Goal: Task Accomplishment & Management: Manage account settings

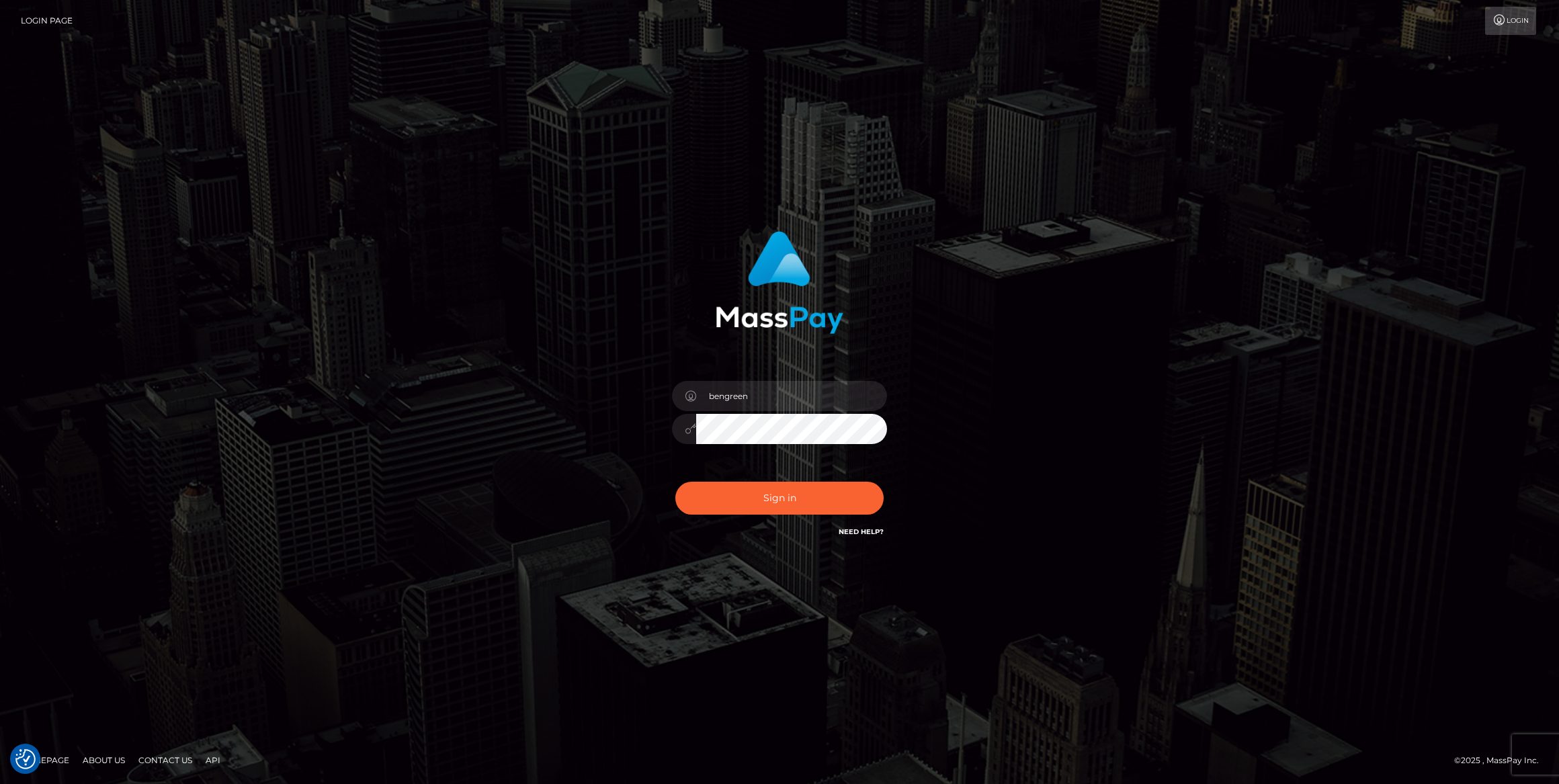
click at [810, 507] on div "Sign in Need Help?" at bounding box center [780, 503] width 235 height 60
type input "bengreen"
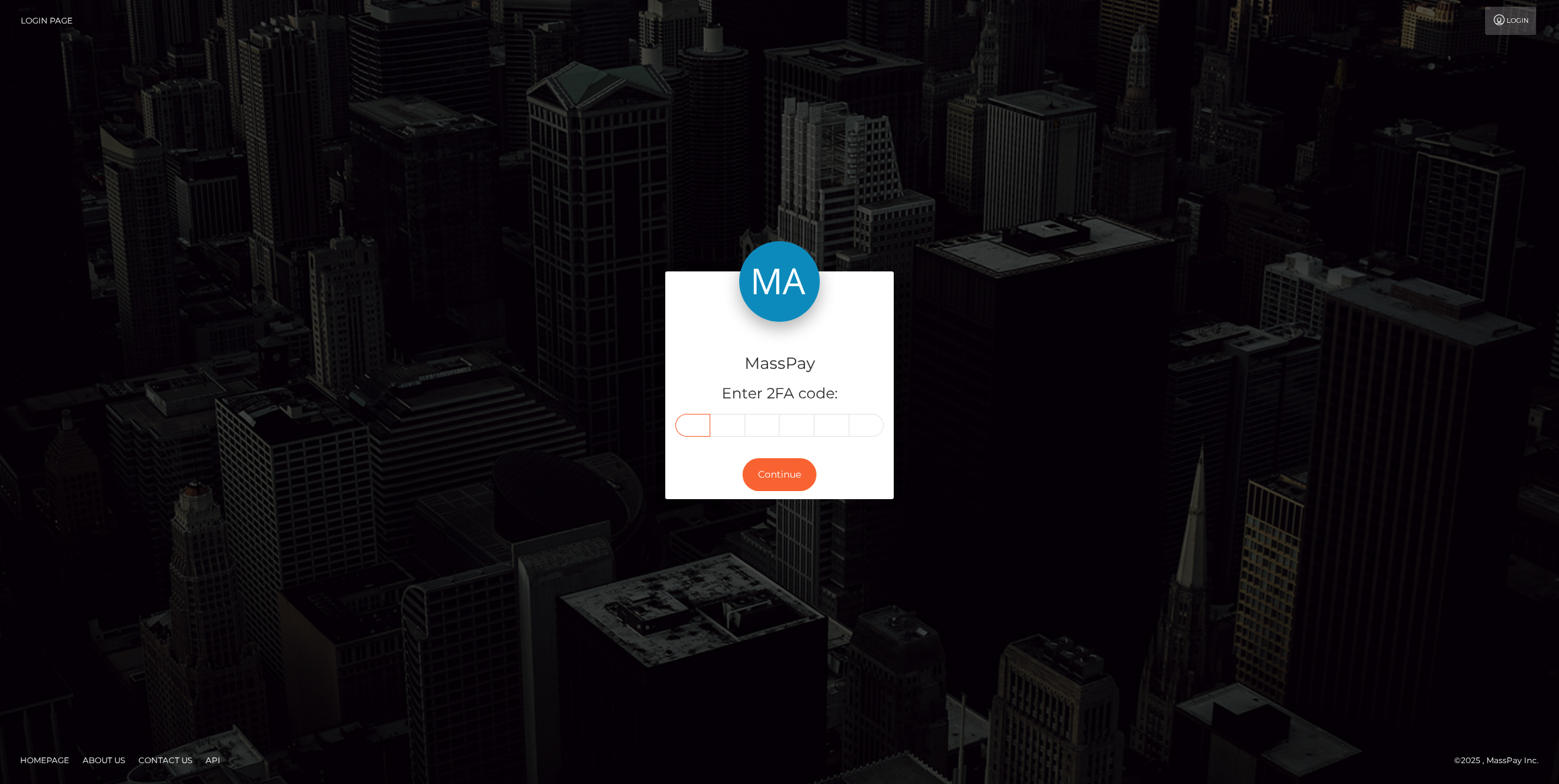
click at [693, 430] on input "text" at bounding box center [693, 425] width 35 height 23
paste input "7"
type input "7"
type input "9"
type input "2"
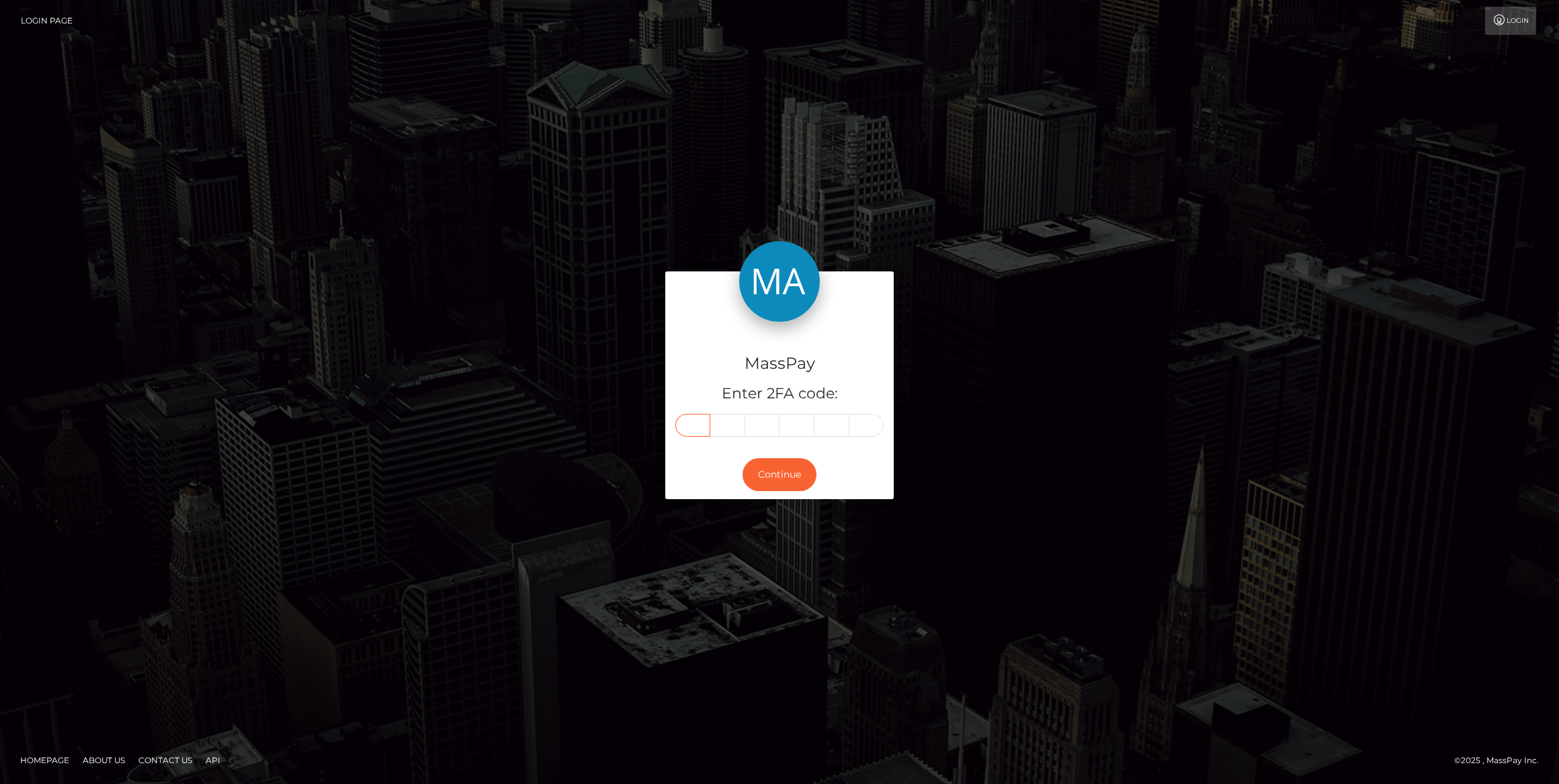
type input "8"
type input "4"
type input "9"
click at [804, 473] on button "Continue" at bounding box center [779, 474] width 74 height 33
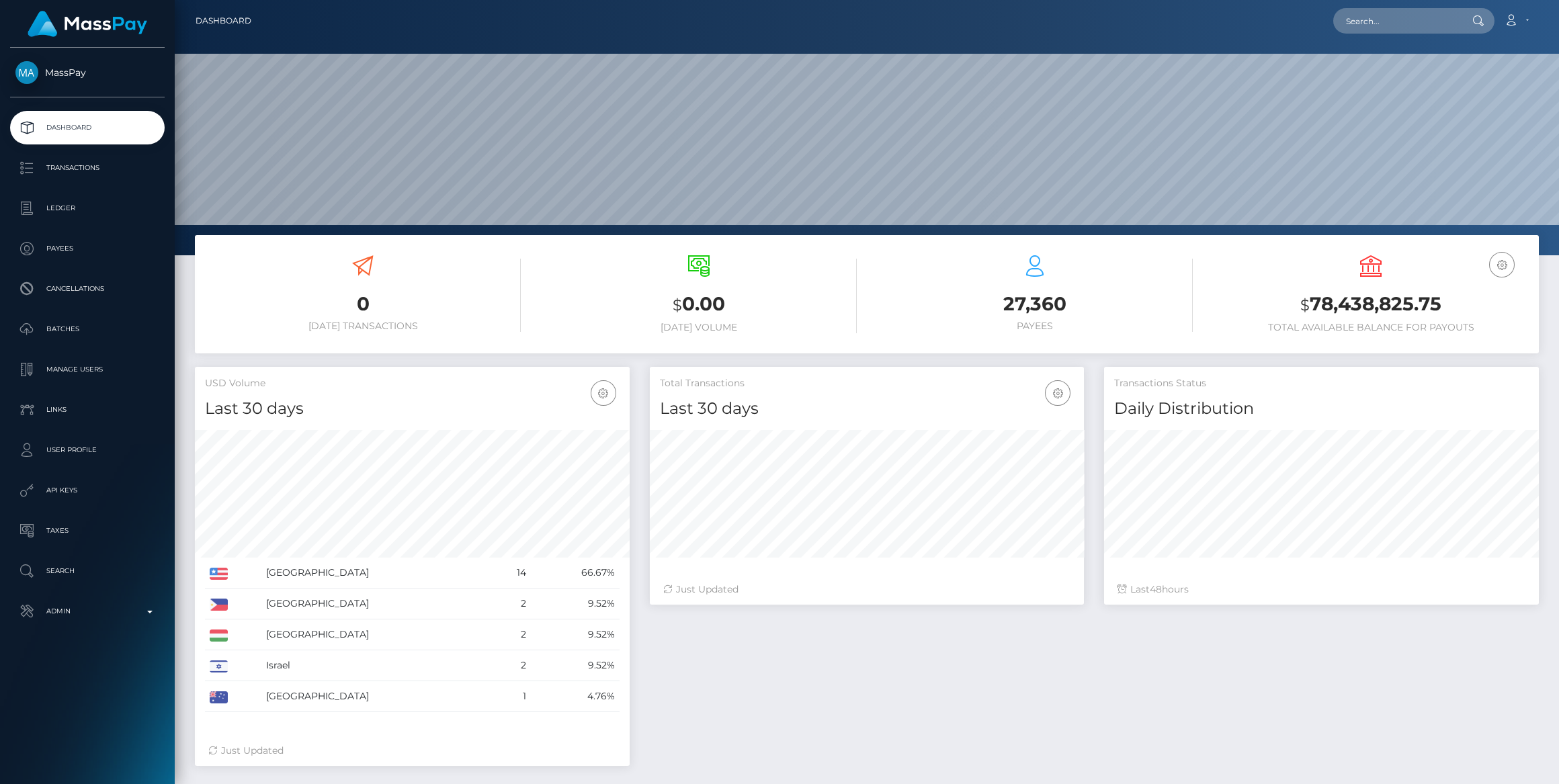
scroll to position [237, 434]
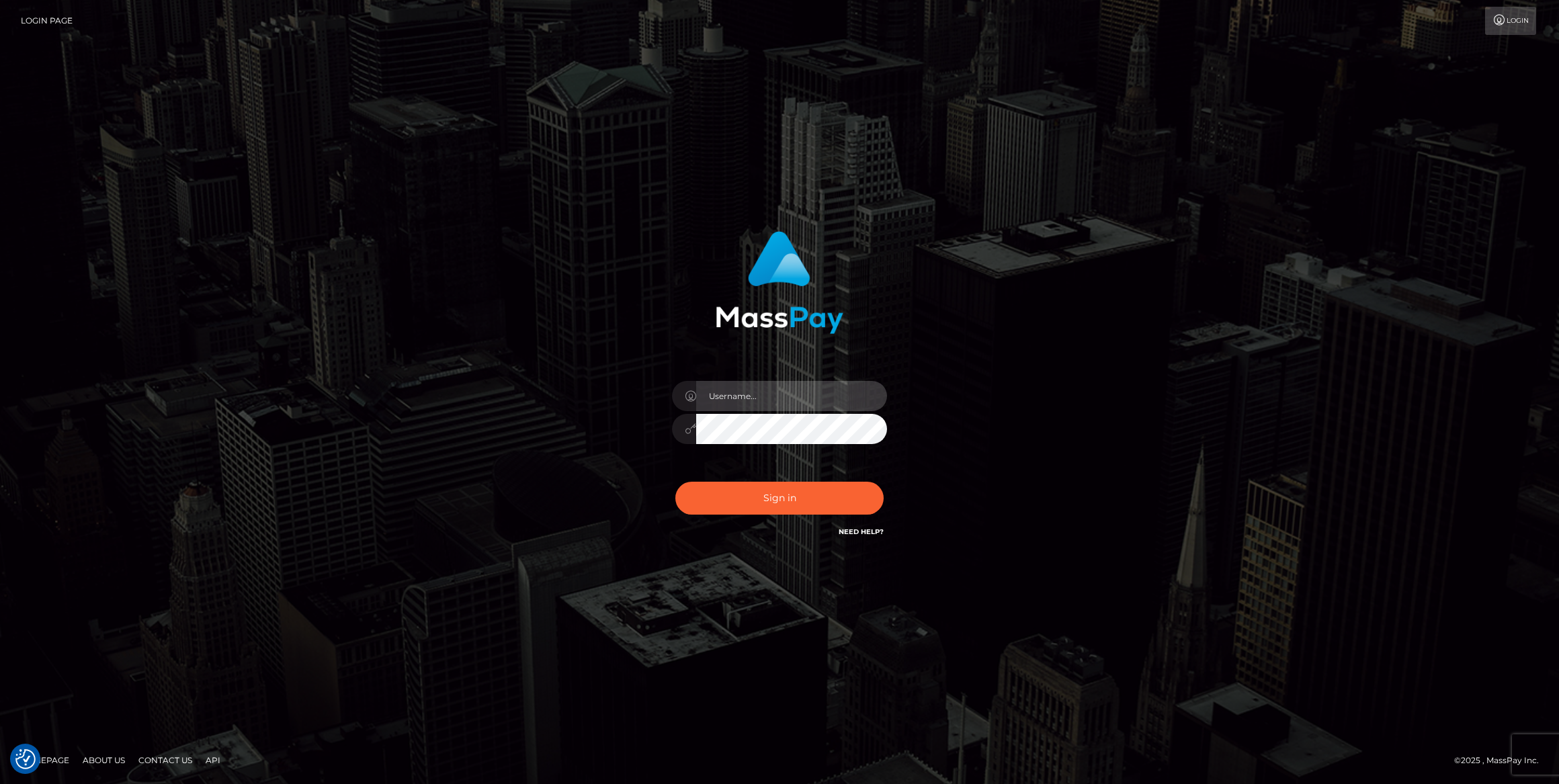
type input "bengreen"
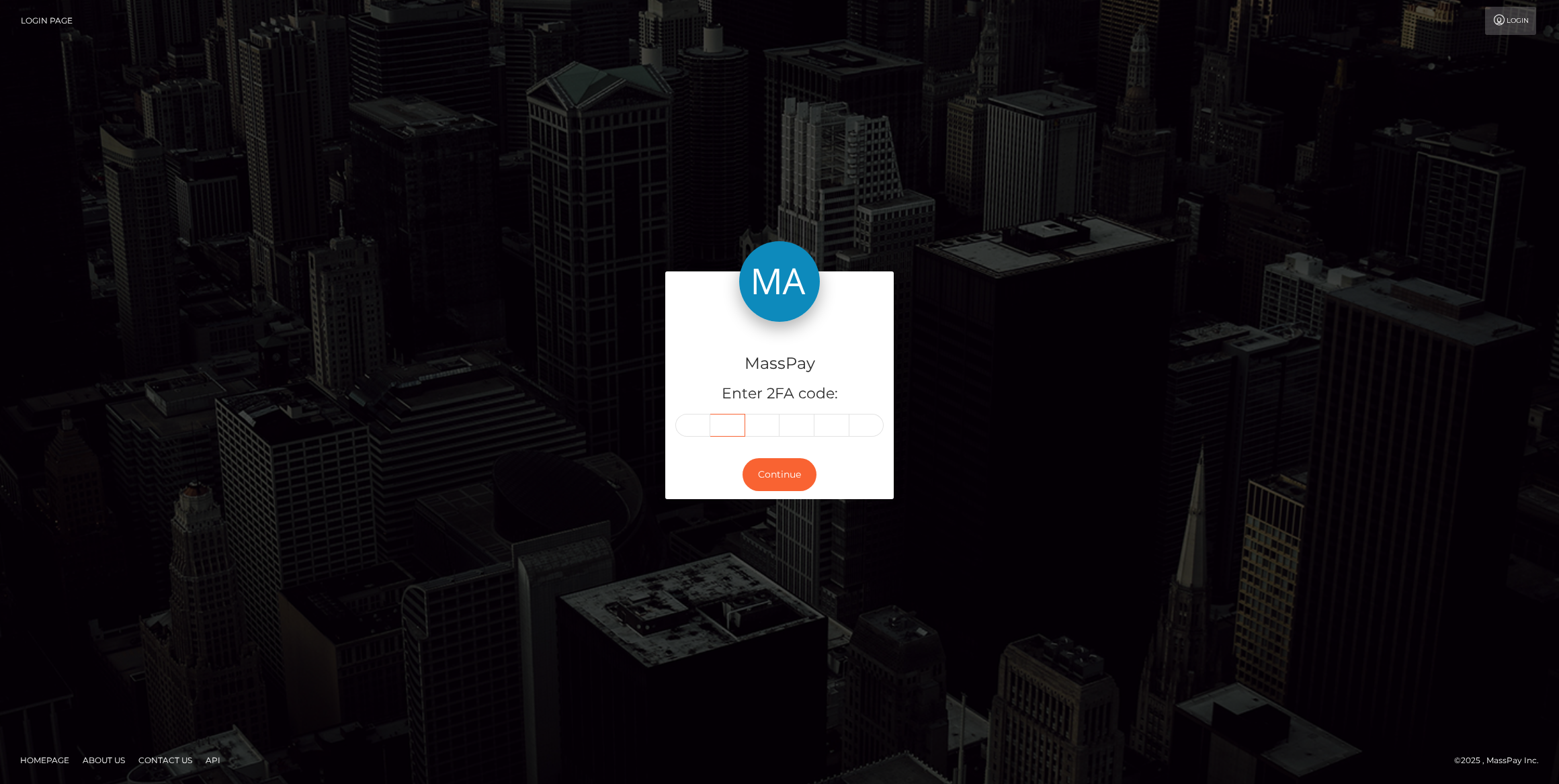
click at [711, 425] on input "text" at bounding box center [728, 425] width 35 height 23
click at [708, 423] on input "text" at bounding box center [693, 425] width 35 height 23
paste input "3"
type input "3"
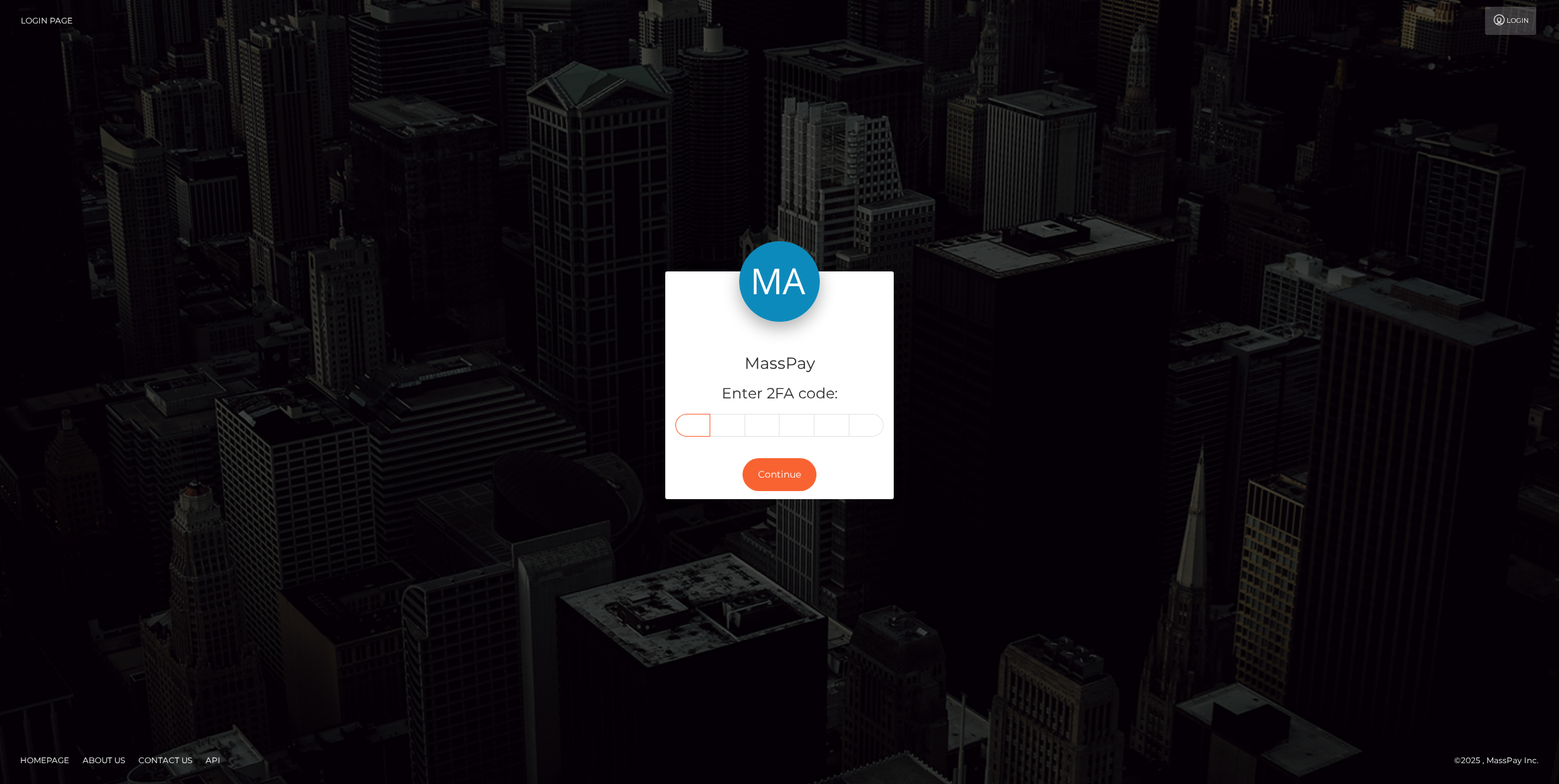
type input "1"
type input "6"
type input "8"
type input "9"
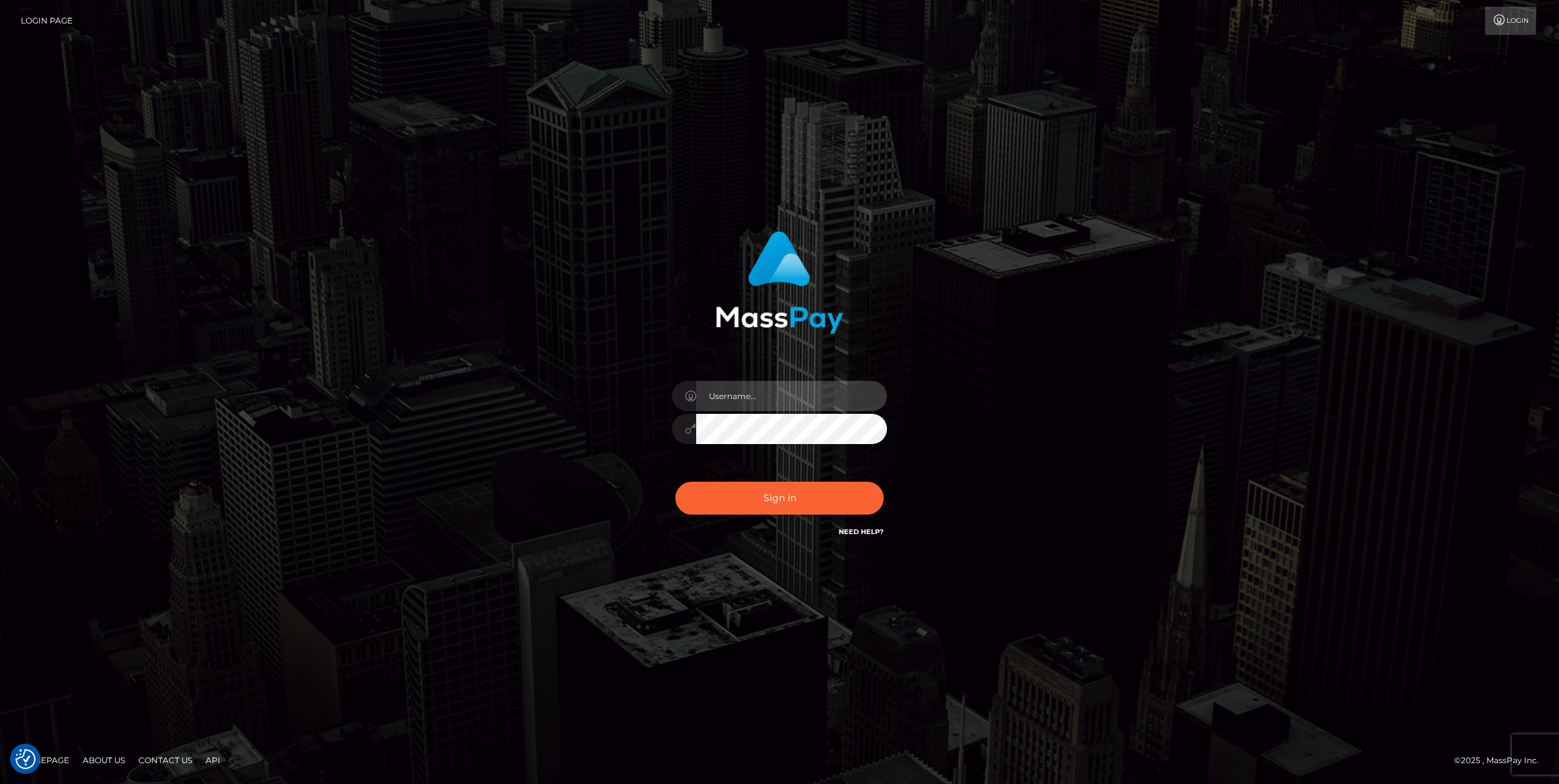
type input "bengreen"
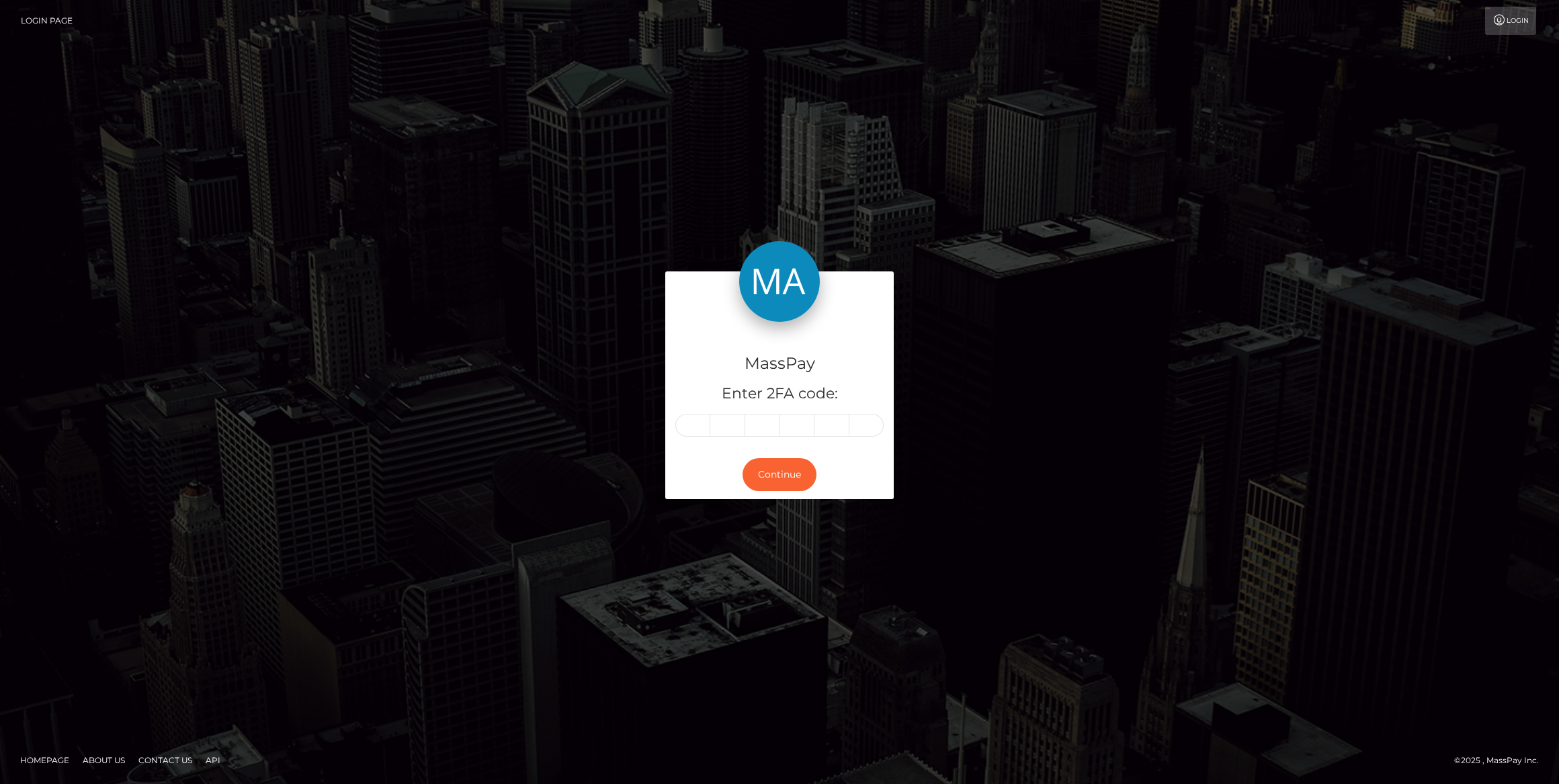
type input "3"
type input "1"
type input "6"
type input "8"
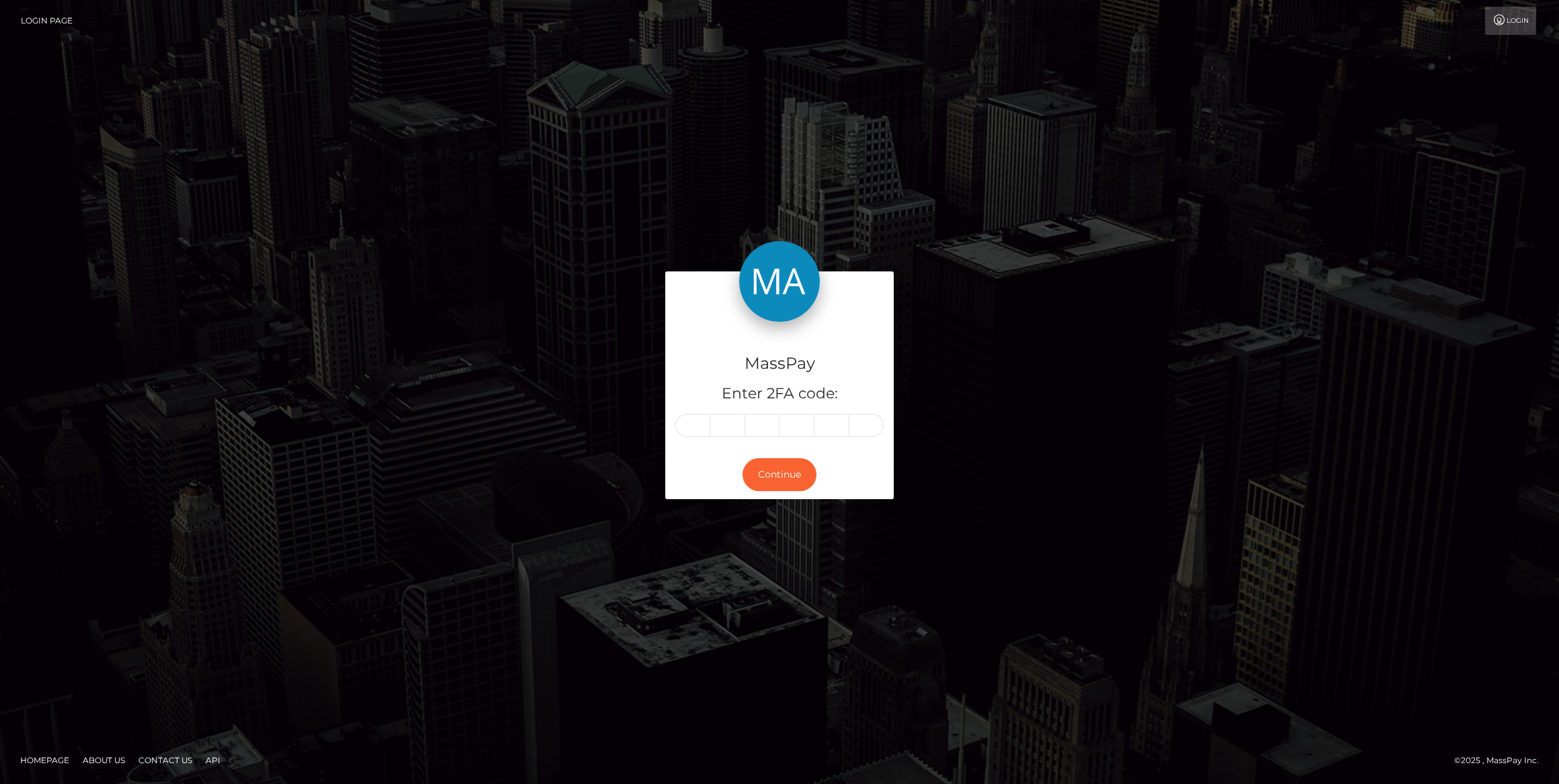
type input "9"
click at [763, 462] on button "Continue" at bounding box center [779, 474] width 74 height 33
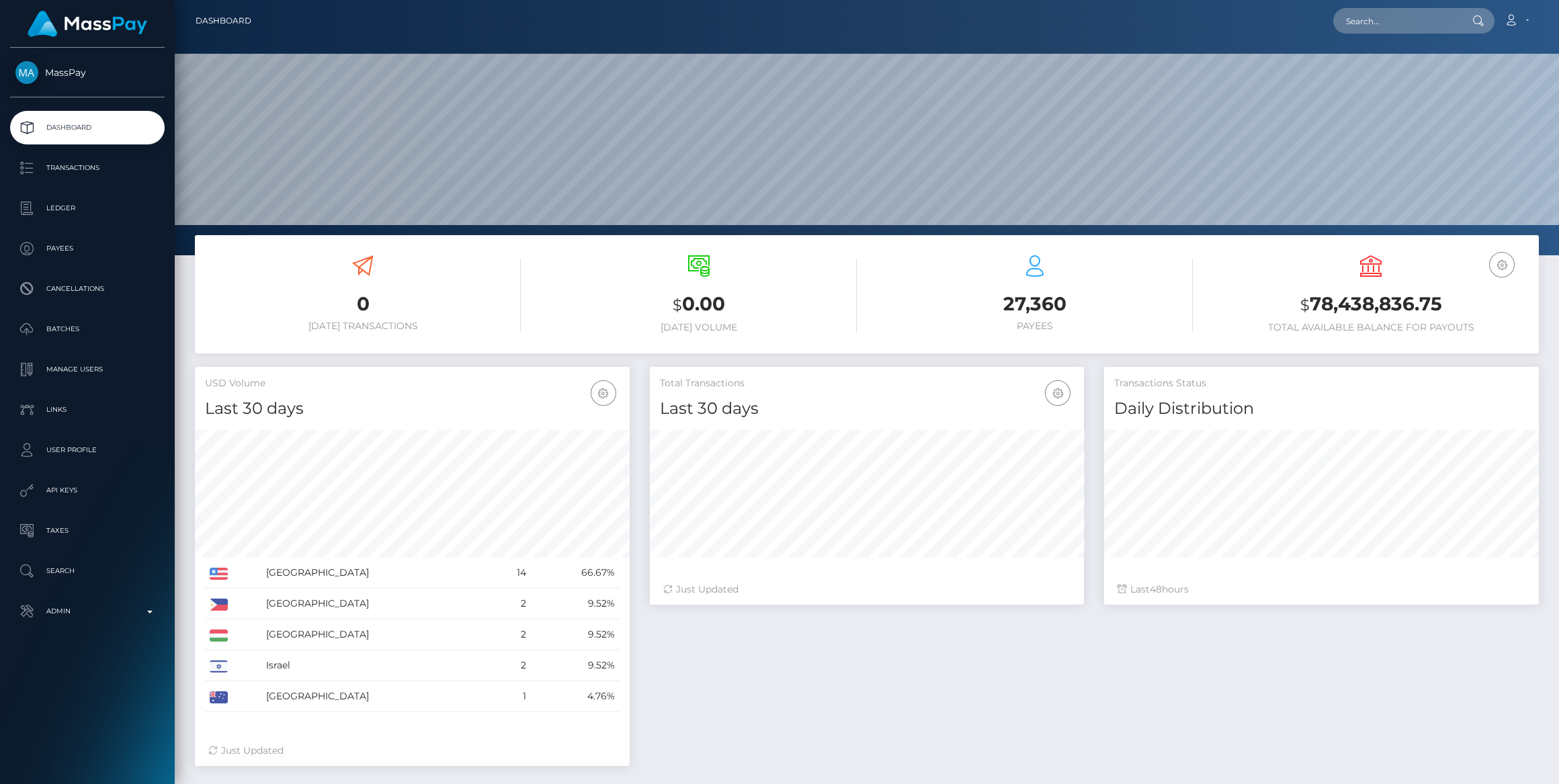
scroll to position [237, 434]
click at [98, 606] on p "Admin" at bounding box center [87, 611] width 144 height 20
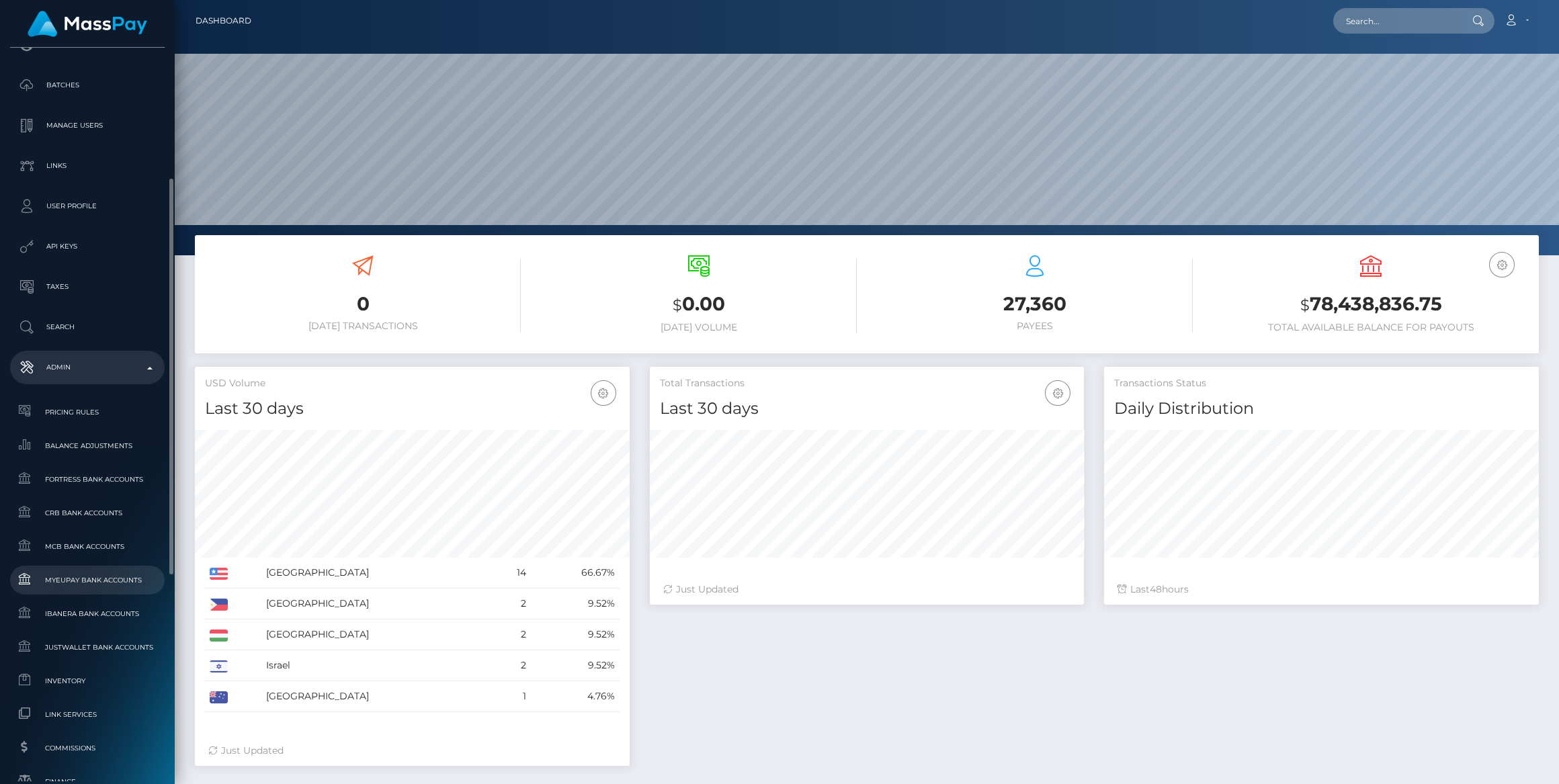
scroll to position [305, 0]
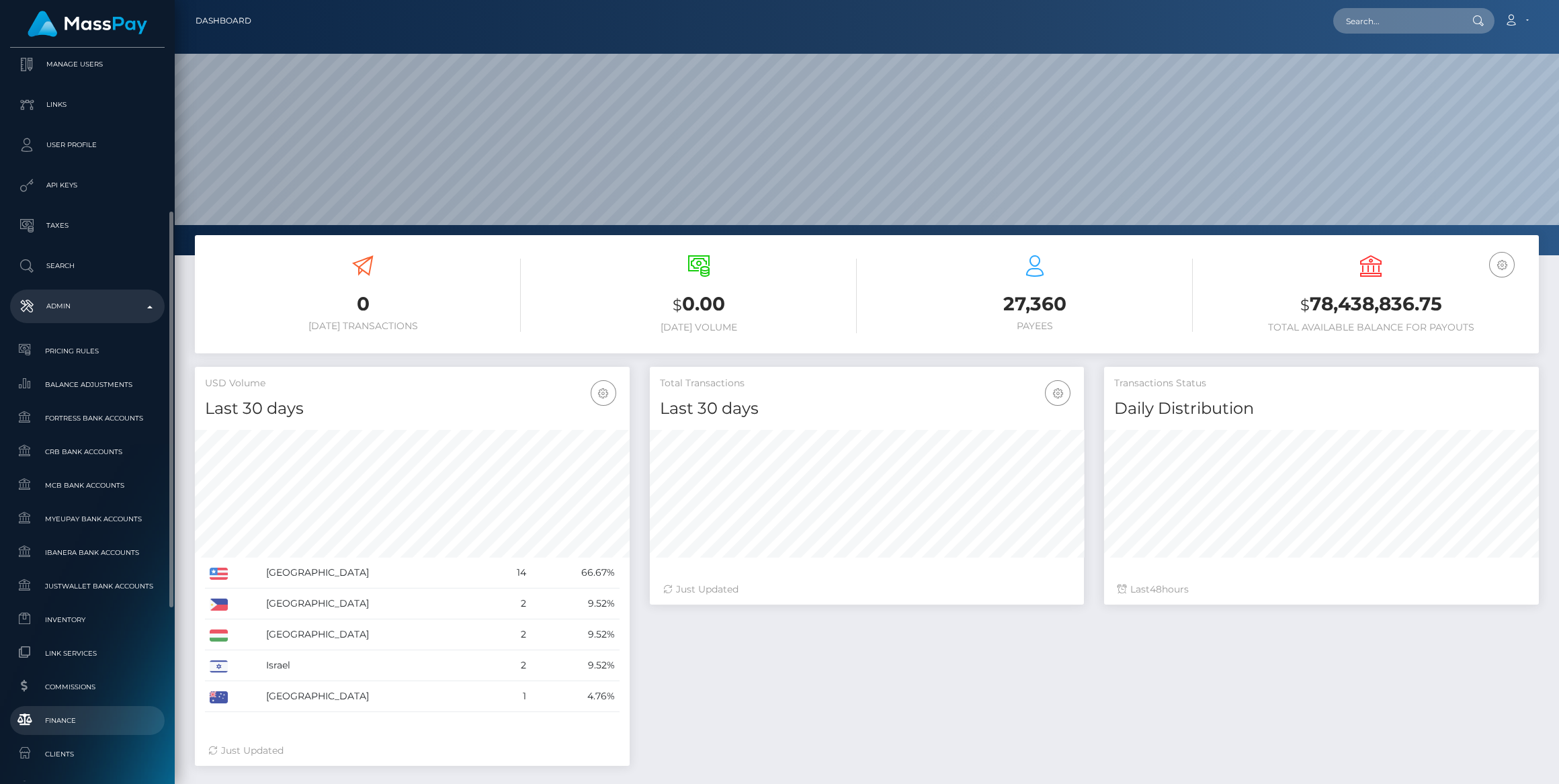
click at [77, 716] on span "Finance" at bounding box center [87, 720] width 144 height 15
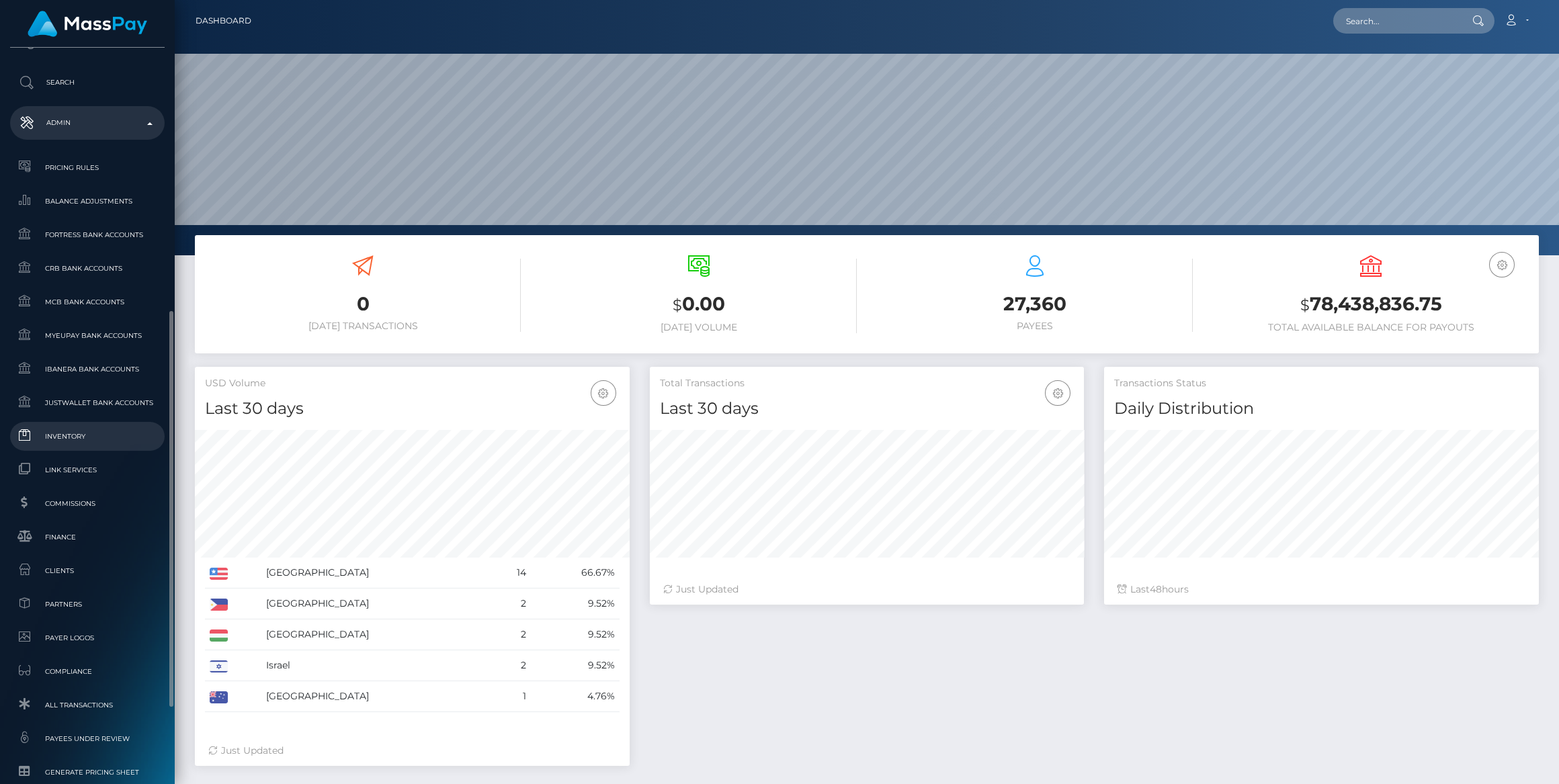
click at [101, 434] on span "Inventory" at bounding box center [87, 437] width 144 height 15
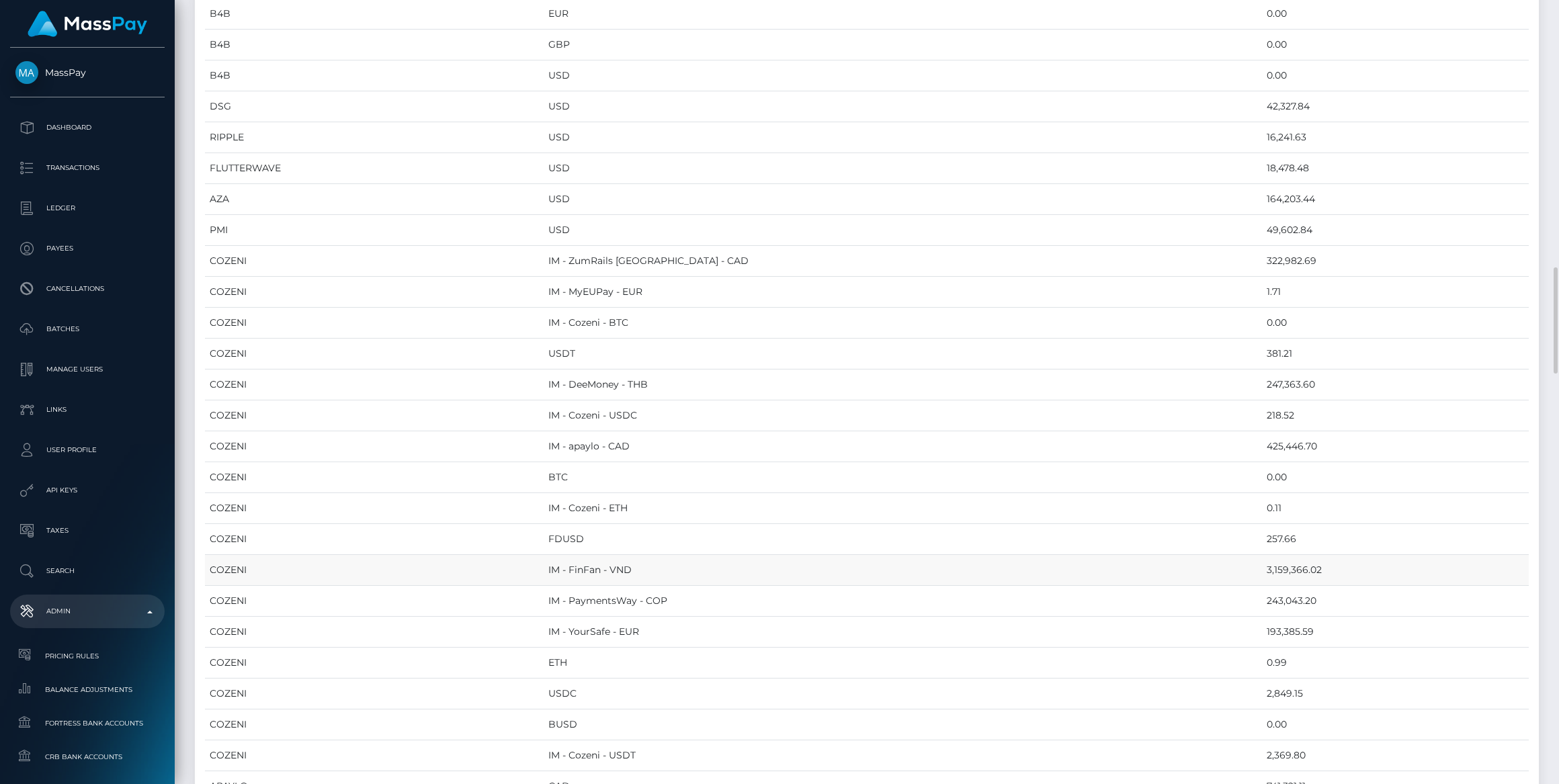
scroll to position [1526, 0]
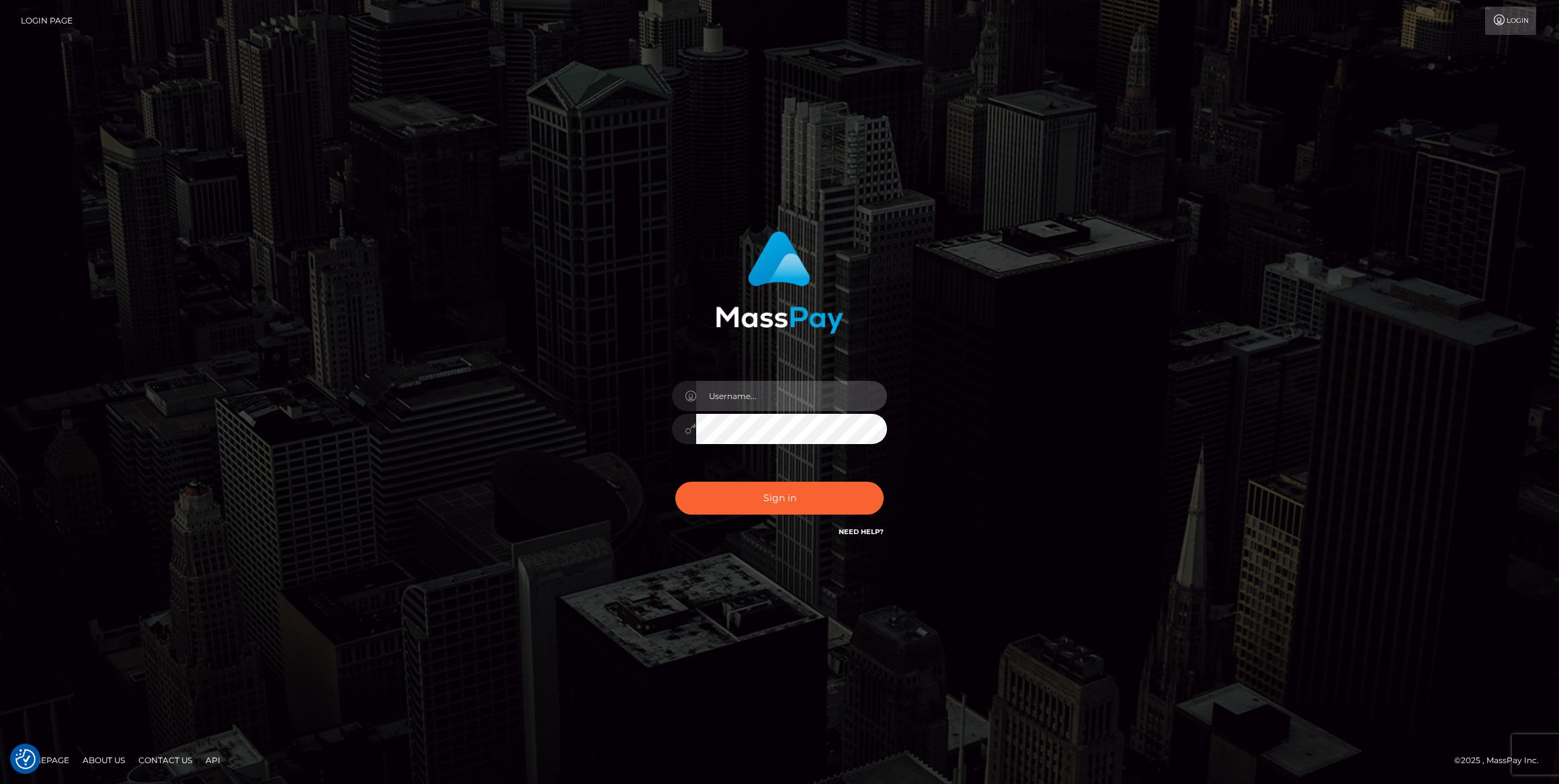
type input "bengreen"
click at [881, 507] on div "Sign in Need Help?" at bounding box center [780, 503] width 235 height 60
click at [872, 507] on button "Sign in" at bounding box center [780, 498] width 209 height 33
type input "bengreen"
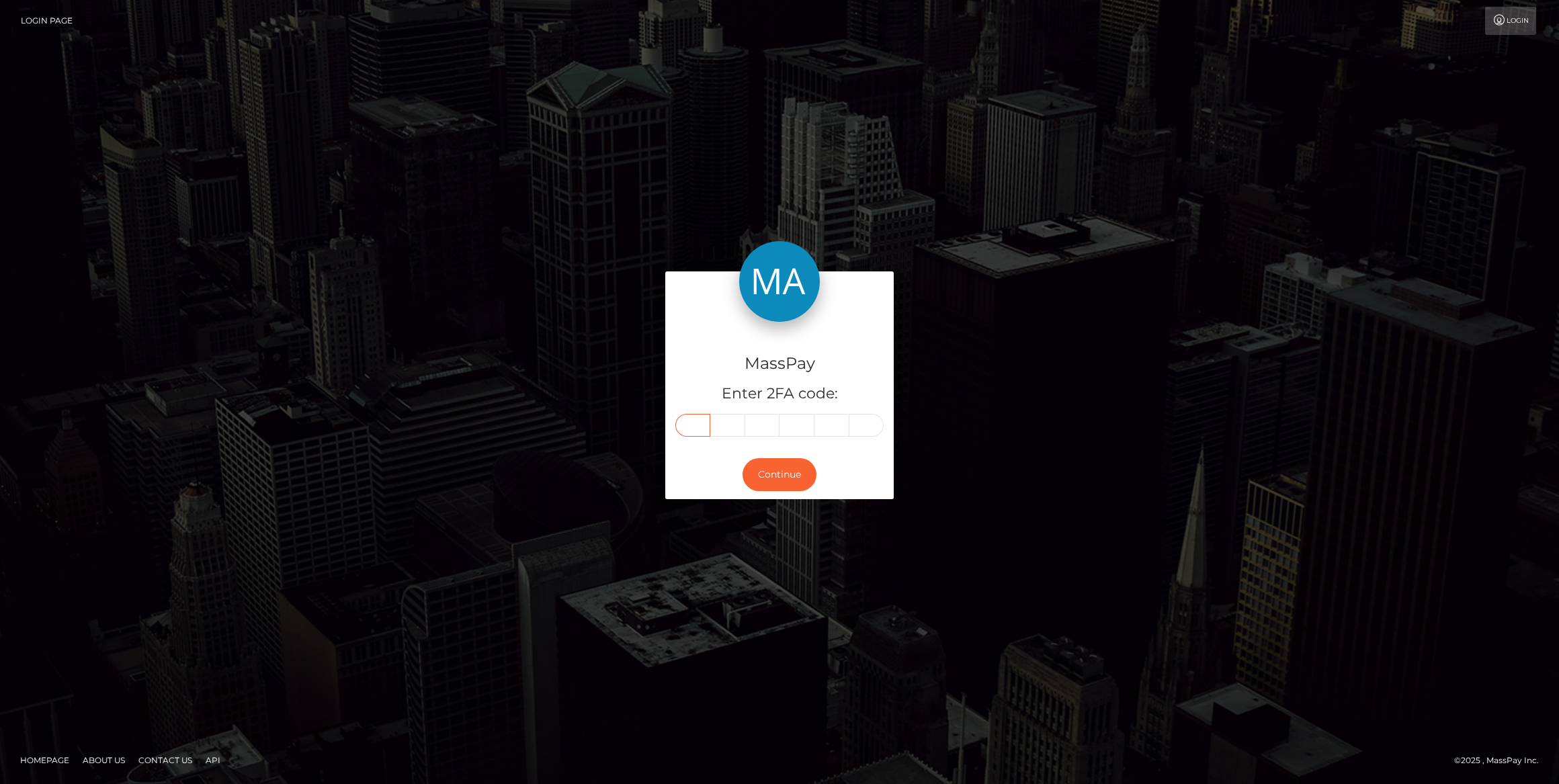
paste input "7"
type input "7"
type input "5"
type input "1"
type input "8"
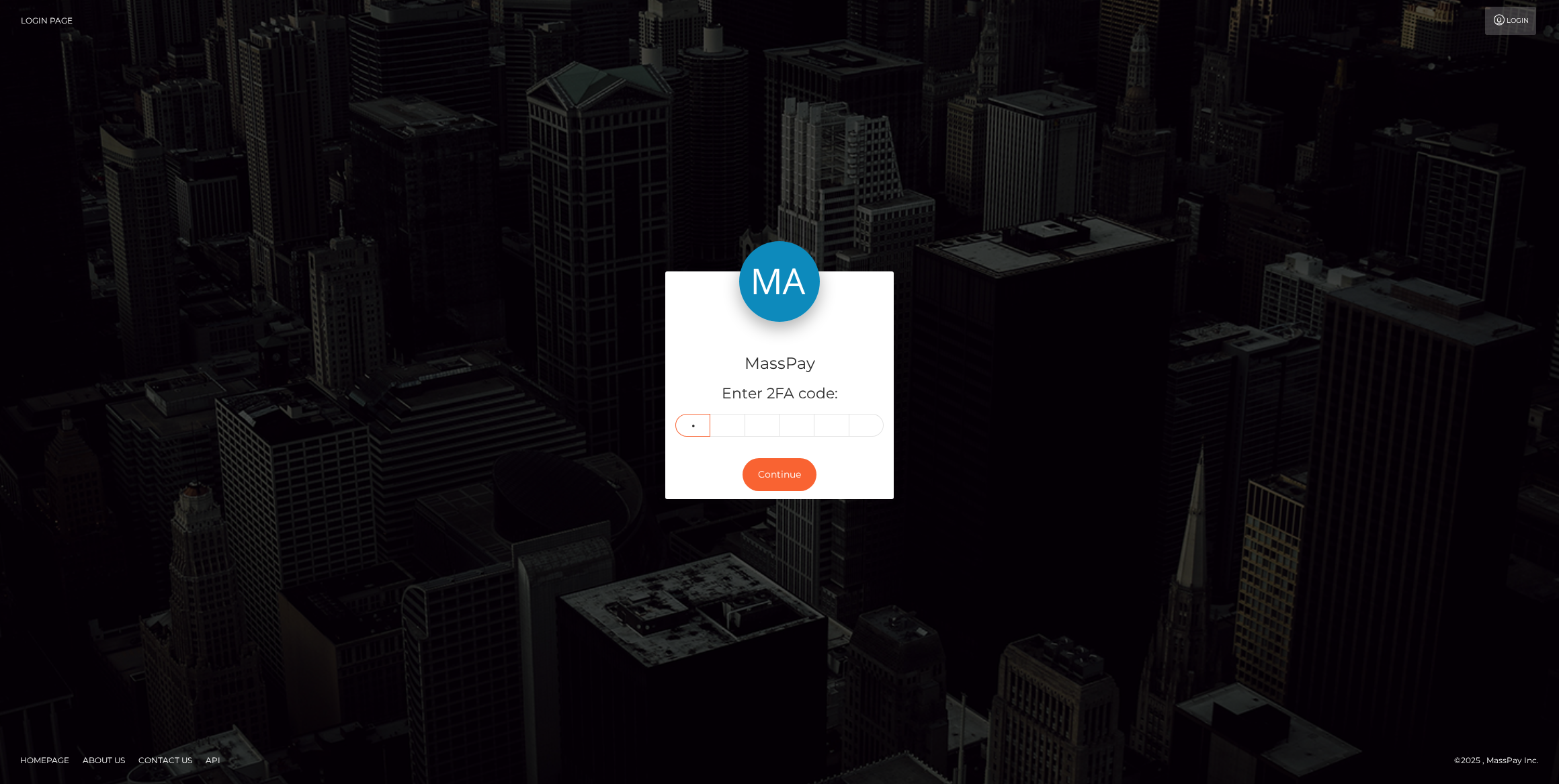
type input "1"
type input "6"
click at [772, 470] on button "Continue" at bounding box center [779, 474] width 74 height 33
click at [787, 465] on button "Continue" at bounding box center [779, 474] width 74 height 33
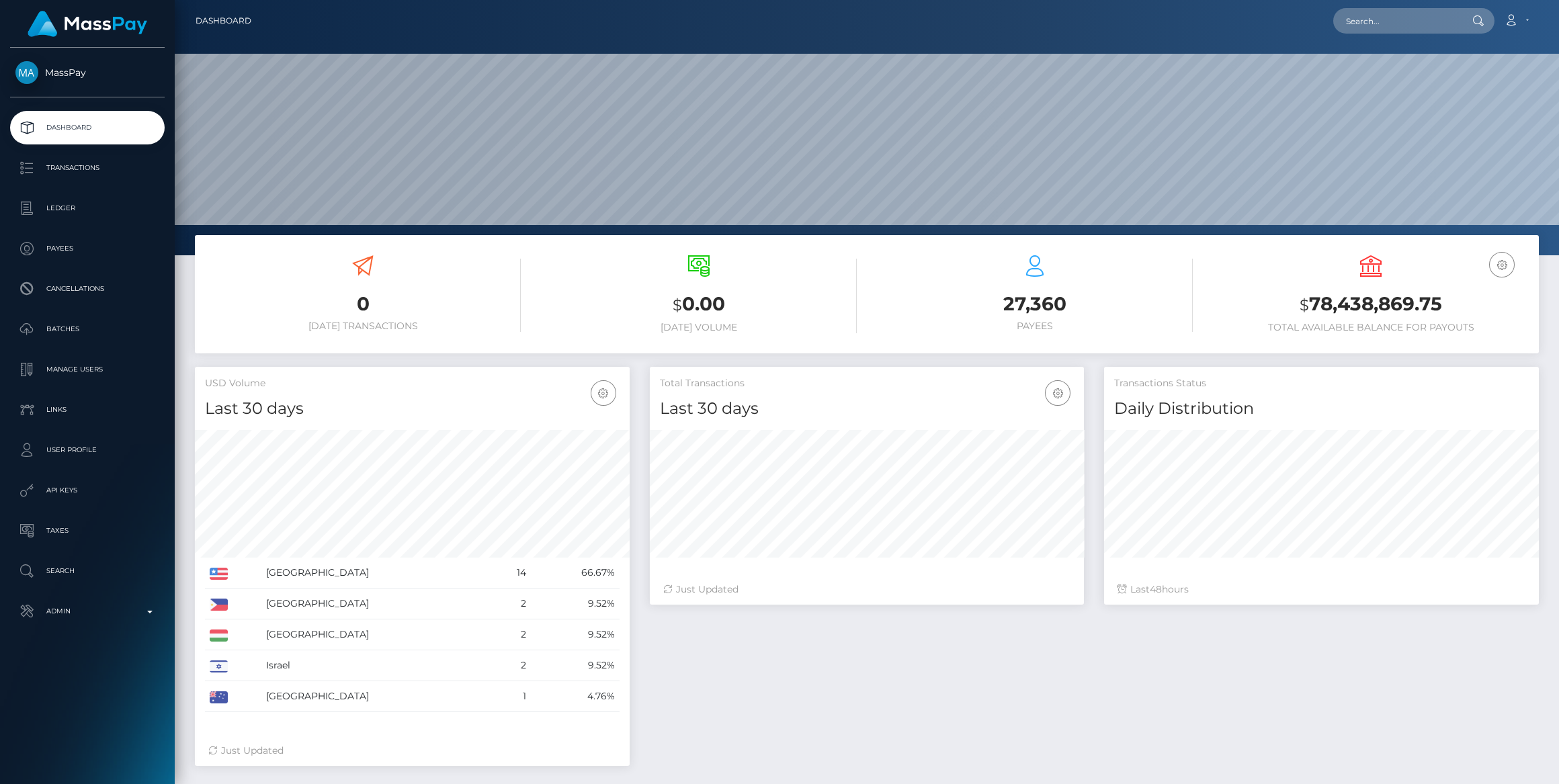
scroll to position [237, 434]
